Goal: Check status: Check status

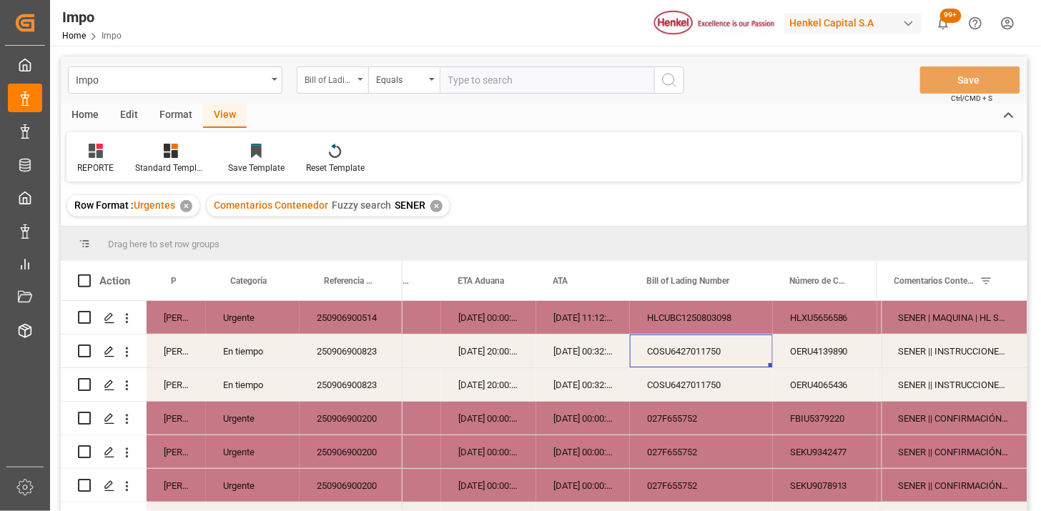
click at [332, 82] on div "Bill of Lading Number" at bounding box center [329, 78] width 49 height 16
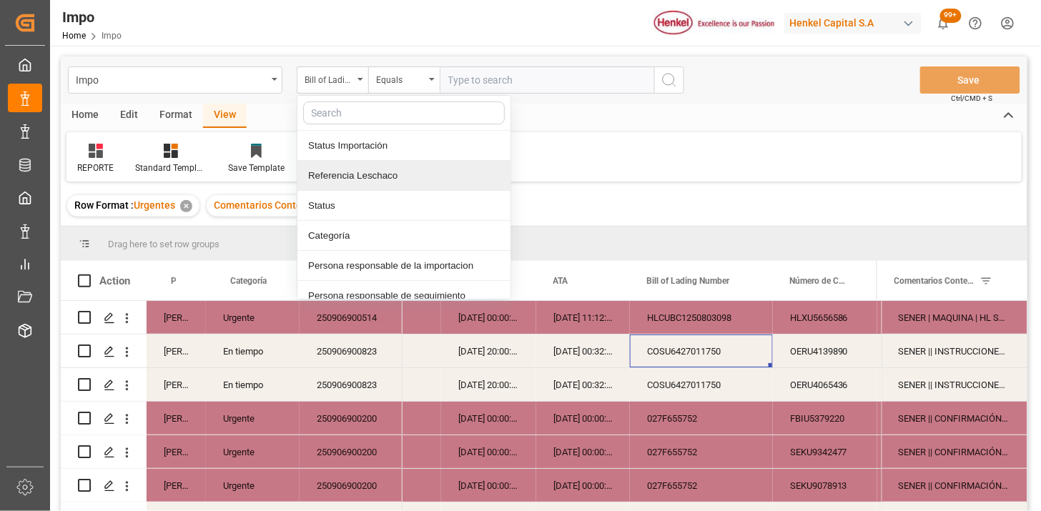
drag, startPoint x: 365, startPoint y: 168, endPoint x: 384, endPoint y: 149, distance: 27.3
click at [365, 167] on div "Referencia Leschaco" at bounding box center [404, 176] width 213 height 30
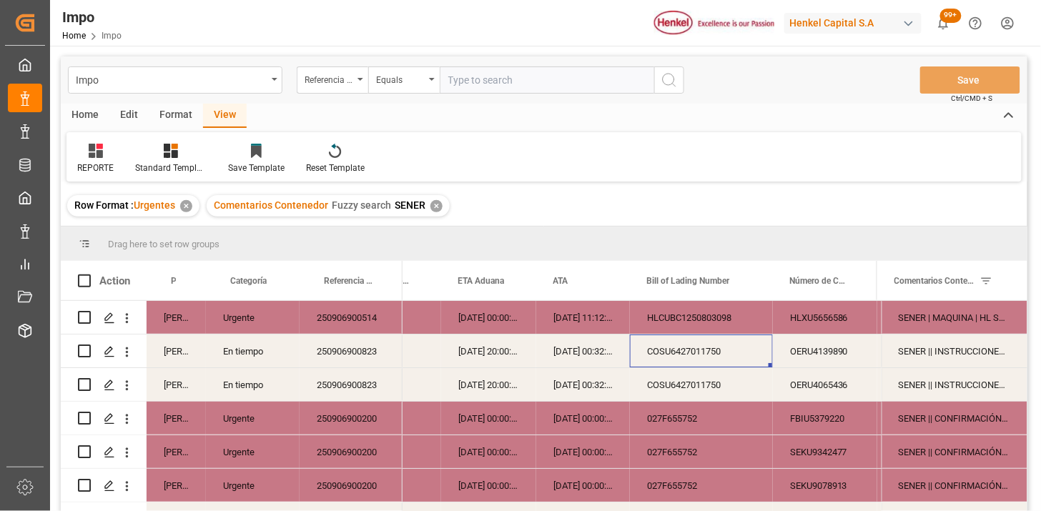
click at [466, 79] on input "text" at bounding box center [547, 80] width 215 height 27
paste input "251006900376"
type input "251006900376"
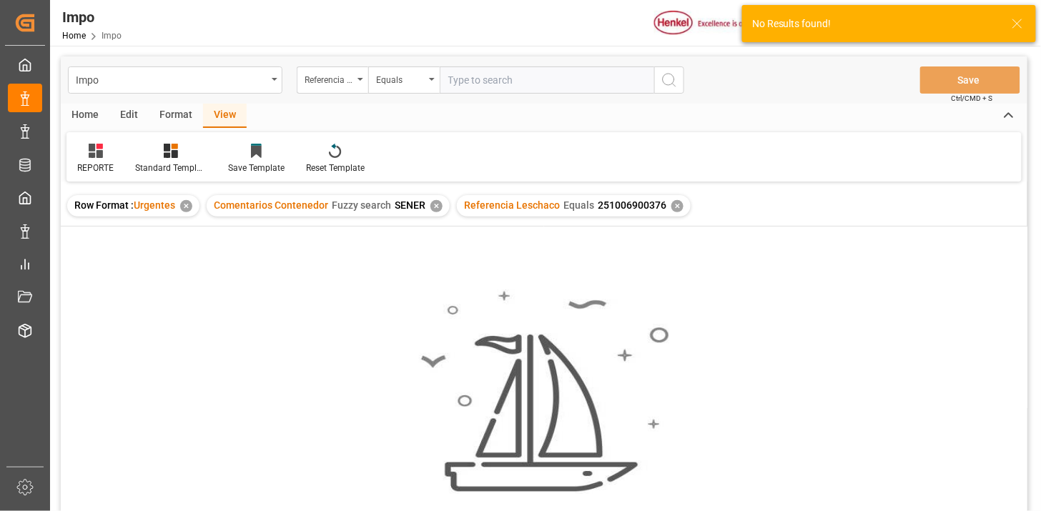
click at [436, 204] on div "✕" at bounding box center [437, 206] width 12 height 12
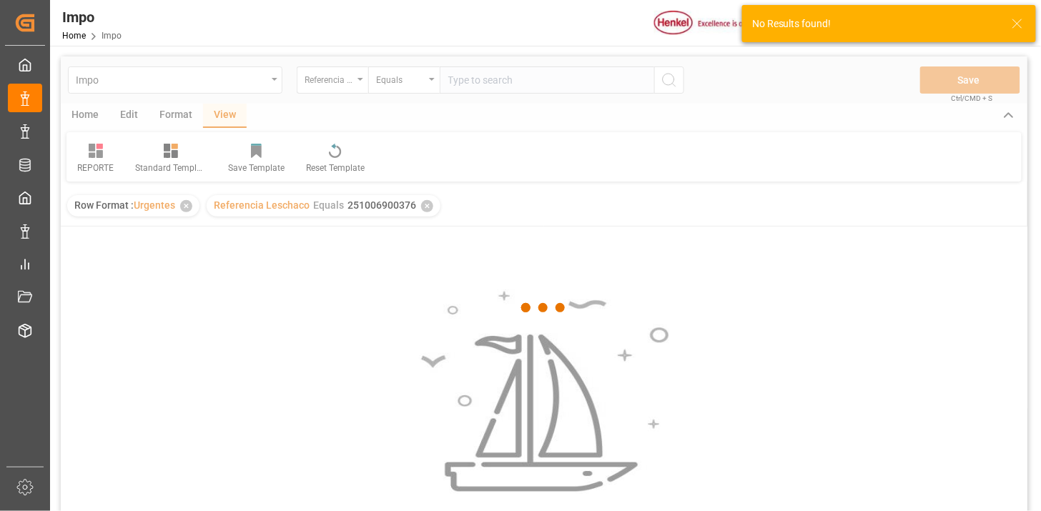
scroll to position [79, 0]
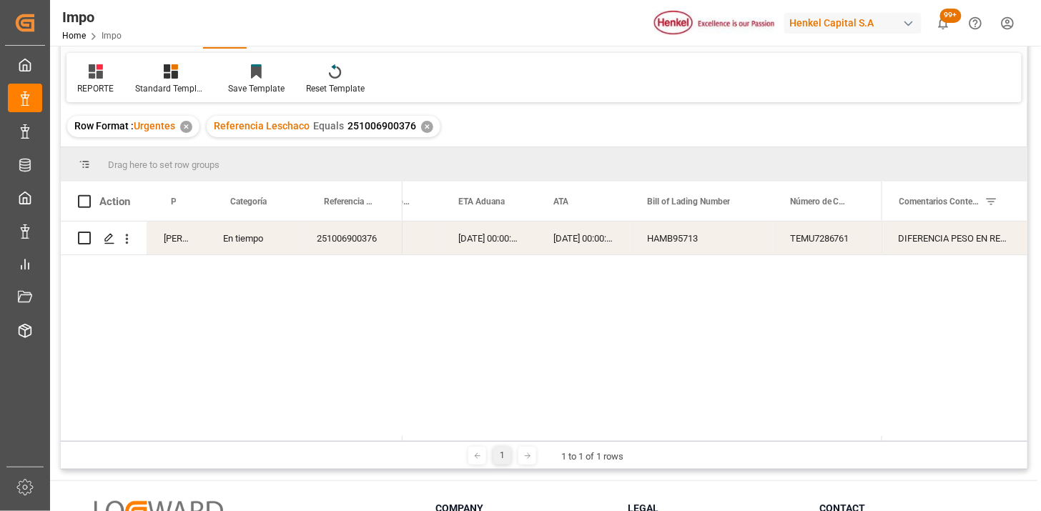
click at [732, 246] on div "HAMB95713" at bounding box center [701, 238] width 143 height 33
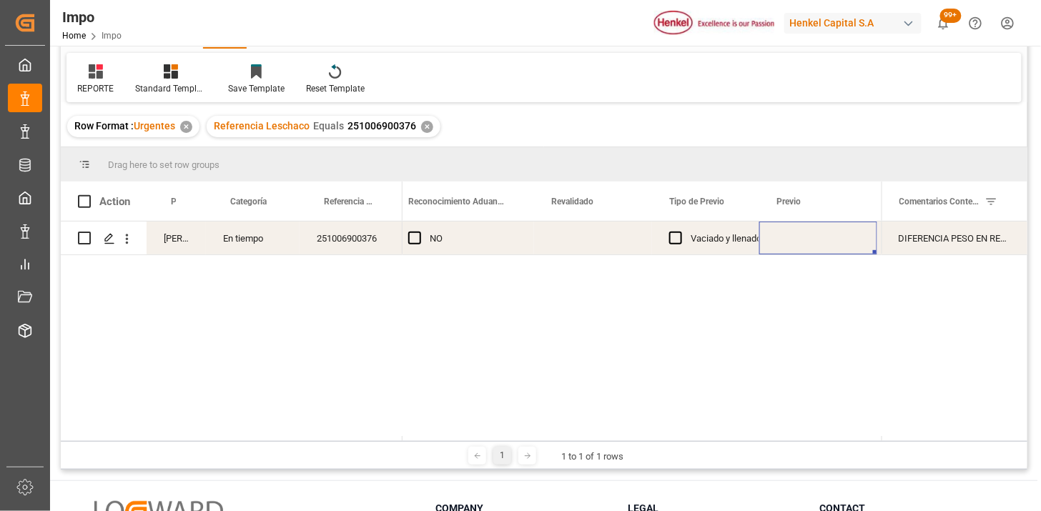
click at [572, 237] on div "Press SPACE to select this row." at bounding box center [593, 238] width 118 height 33
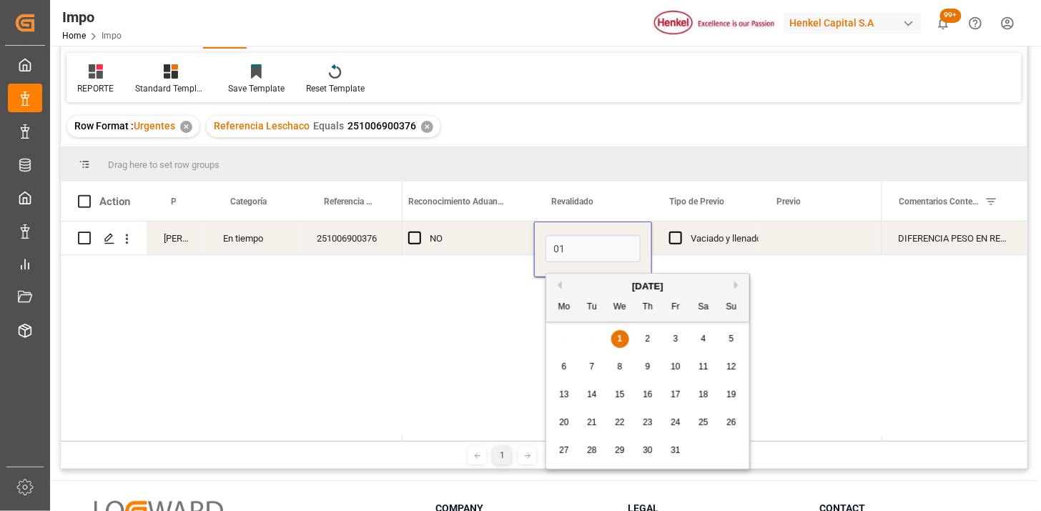
type input "[DATE]"
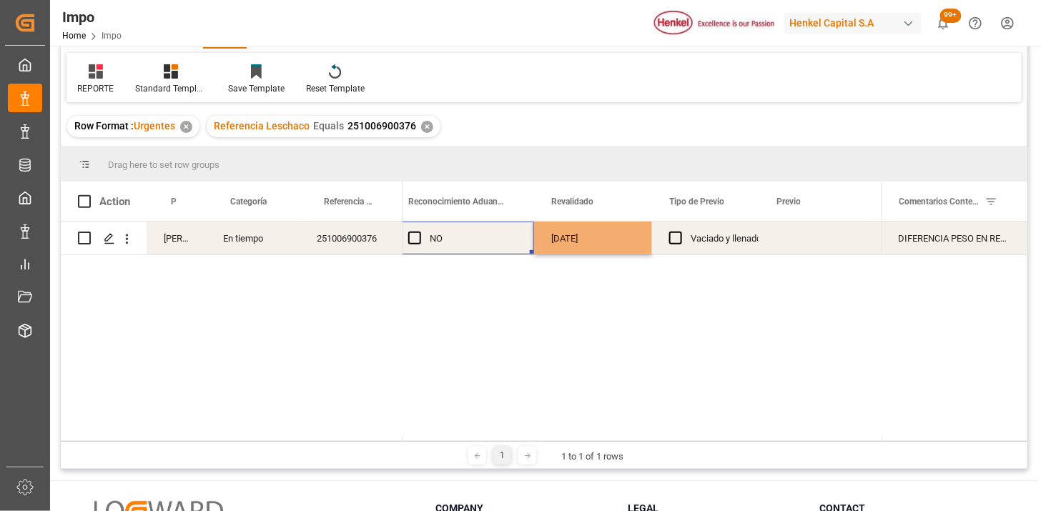
click at [446, 245] on div "NO" at bounding box center [473, 238] width 87 height 33
click at [790, 240] on div "Press SPACE to select this row." at bounding box center [818, 238] width 118 height 33
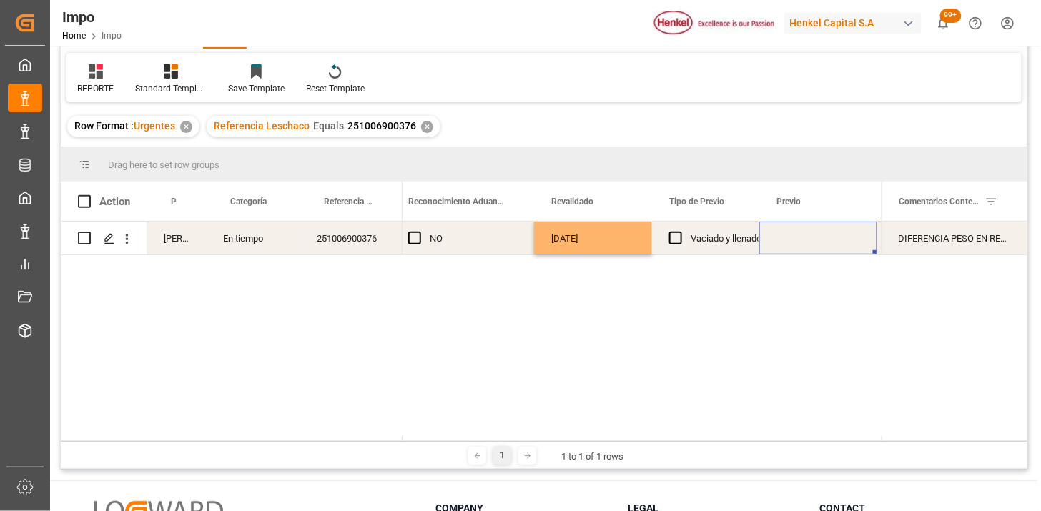
click at [790, 239] on div "Press SPACE to select this row." at bounding box center [818, 238] width 118 height 33
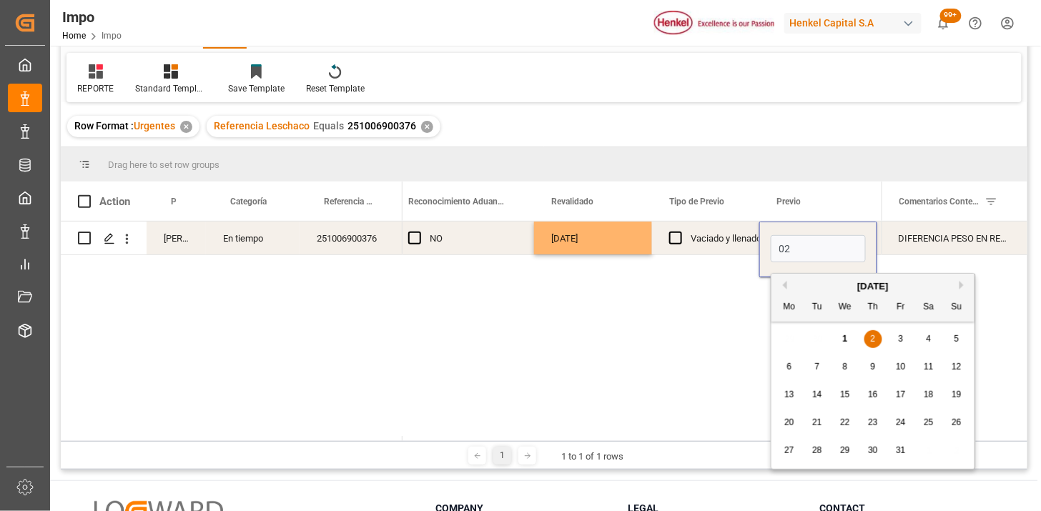
type input "[DATE]"
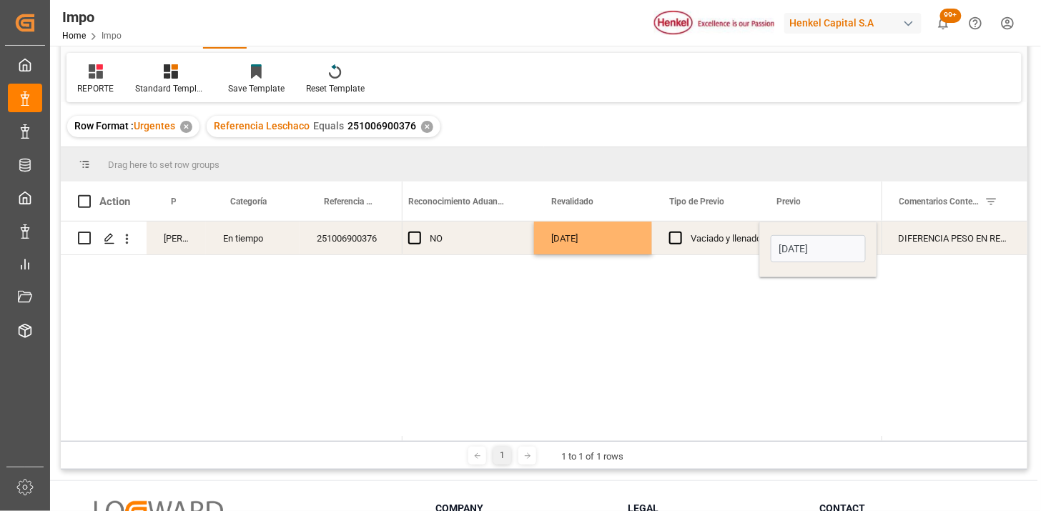
click at [616, 252] on div "[DATE]" at bounding box center [593, 238] width 118 height 33
